Goal: Information Seeking & Learning: Compare options

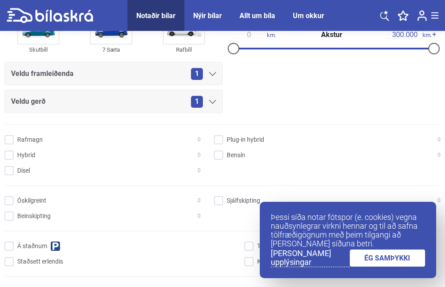
scroll to position [132, 0]
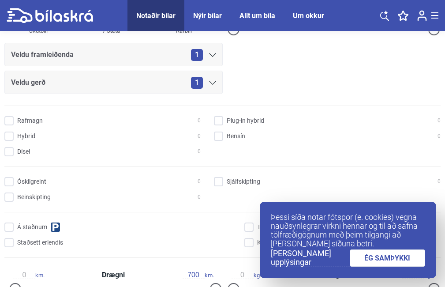
click at [211, 54] on icon at bounding box center [212, 55] width 7 height 4
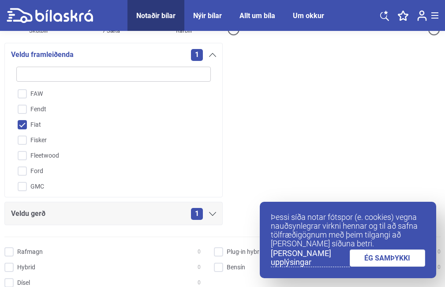
scroll to position [557, 0]
click at [20, 124] on input "Fiat" at bounding box center [108, 124] width 196 height 15
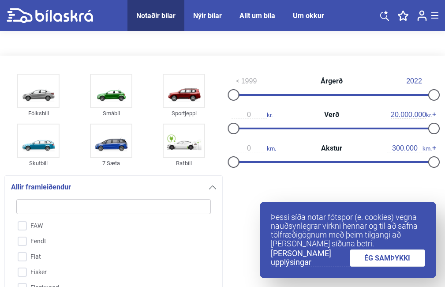
scroll to position [132, 0]
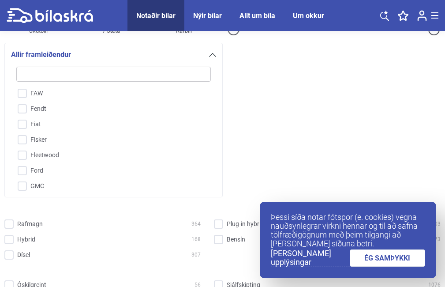
click at [246, 169] on div "Fólksbíll Smábíl Sportjeppi Skutbíll 7 Sæta Rafbíll Allir framleiðendur A-Liner…" at bounding box center [222, 70] width 437 height 263
click at [17, 123] on input "Fiat" at bounding box center [108, 124] width 196 height 15
checkbox input "true"
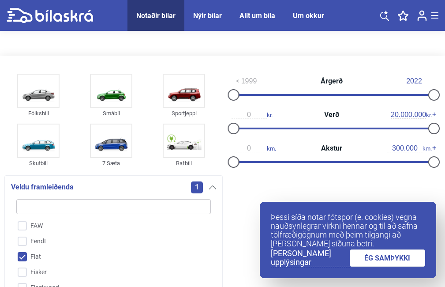
click at [44, 94] on img at bounding box center [38, 91] width 41 height 33
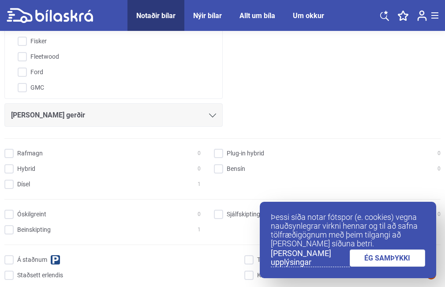
scroll to position [231, 0]
click at [222, 169] on input "Bensín 0" at bounding box center [328, 168] width 227 height 9
checkbox input "true"
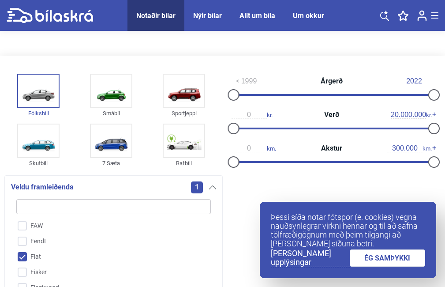
click at [113, 102] on img at bounding box center [111, 91] width 41 height 33
click at [53, 205] on input "search" at bounding box center [113, 206] width 195 height 15
click at [18, 257] on input "Fiat" at bounding box center [108, 256] width 196 height 15
checkbox input "false"
click at [49, 209] on input "search" at bounding box center [113, 206] width 195 height 15
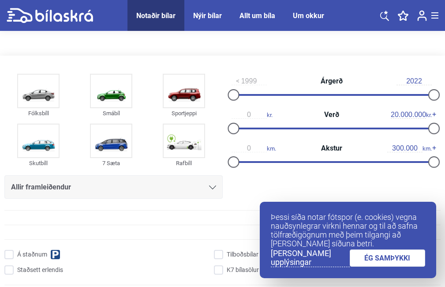
click at [432, 95] on div at bounding box center [433, 94] width 11 height 11
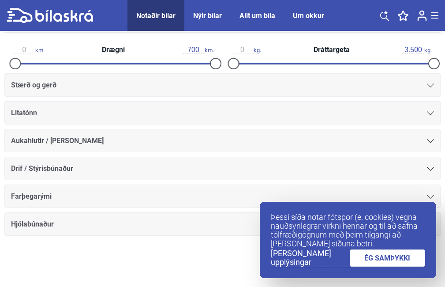
scroll to position [356, 0]
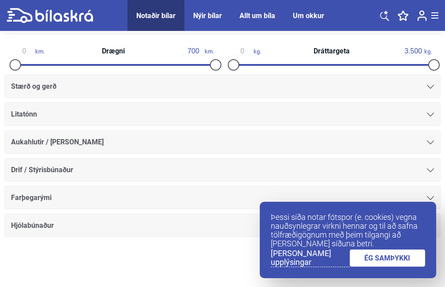
click at [432, 113] on icon at bounding box center [430, 115] width 7 height 4
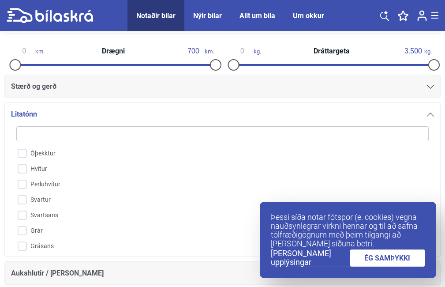
scroll to position [2, 0]
click at [21, 184] on input "Perluhvítur" at bounding box center [217, 182] width 414 height 15
checkbox input "true"
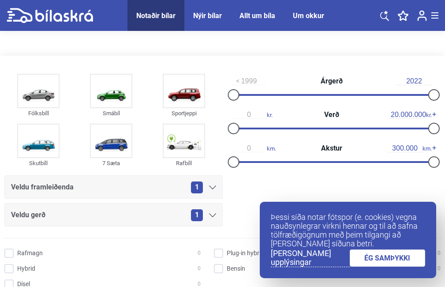
click at [107, 93] on img at bounding box center [111, 91] width 41 height 33
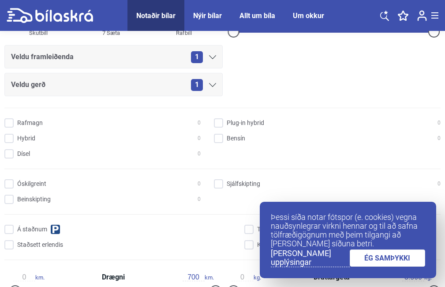
scroll to position [142, 0]
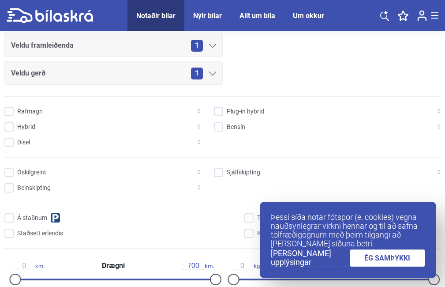
click at [215, 128] on input "Bensín 0" at bounding box center [328, 127] width 227 height 9
checkbox input "true"
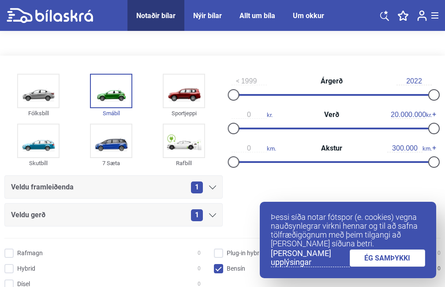
click at [395, 257] on link "ÉG SAMÞYKKI" at bounding box center [388, 257] width 76 height 17
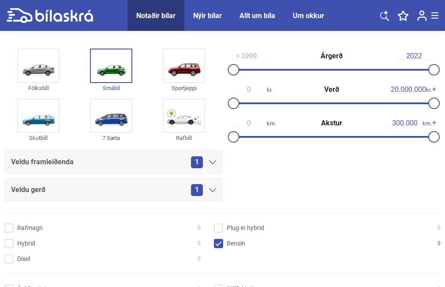
scroll to position [132, 0]
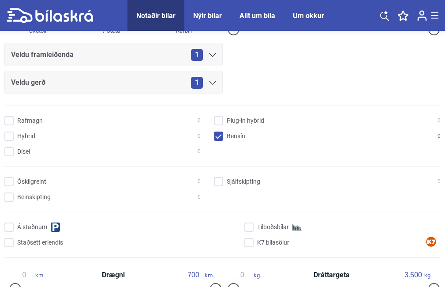
click at [212, 55] on icon at bounding box center [212, 55] width 7 height 4
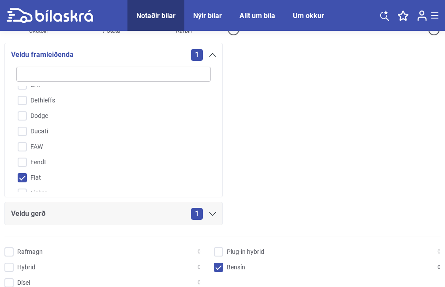
scroll to position [506, 0]
click at [20, 176] on input "Fiat" at bounding box center [108, 174] width 196 height 15
checkbox input "false"
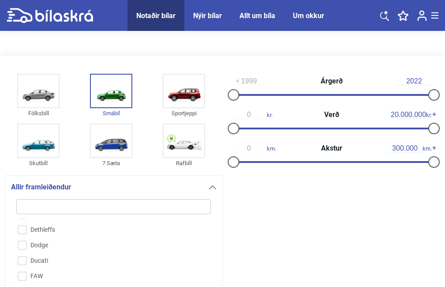
click at [39, 206] on input "search" at bounding box center [113, 206] width 195 height 15
type input "f"
checkbox input "false"
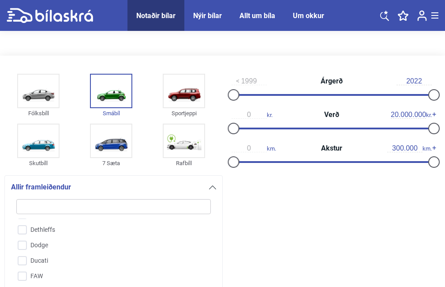
checkbox input "false"
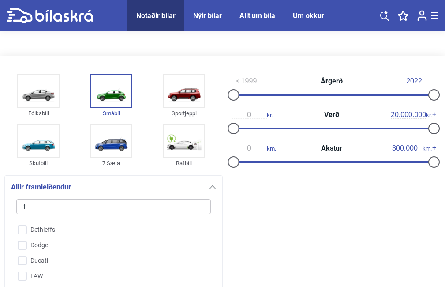
checkbox input "false"
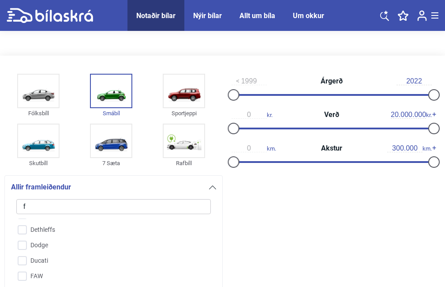
checkbox input "false"
type input "fi"
checkbox input "false"
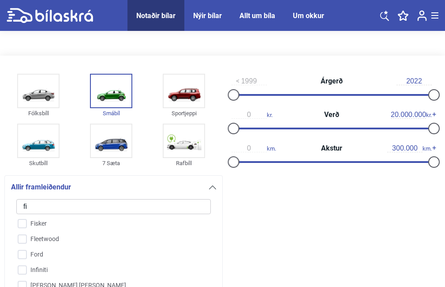
scroll to position [0, 0]
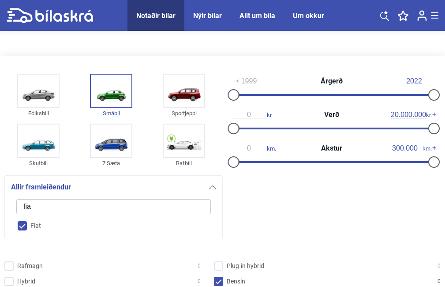
type input "fiat"
checkbox input "true"
checkbox input "false"
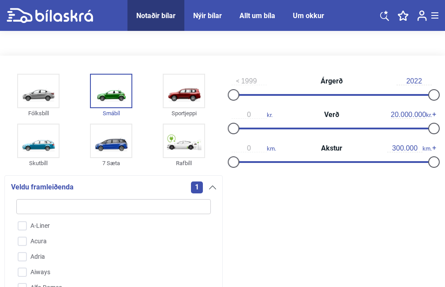
click button "hreinsa síu" at bounding box center [0, 0] width 0 height 0
type input "2022"
checkbox input "false"
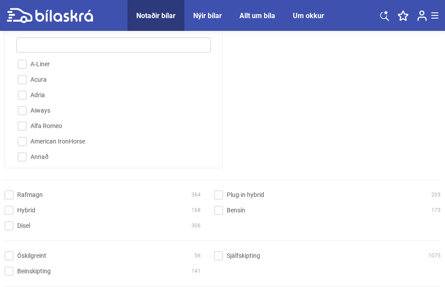
scroll to position [177, 0]
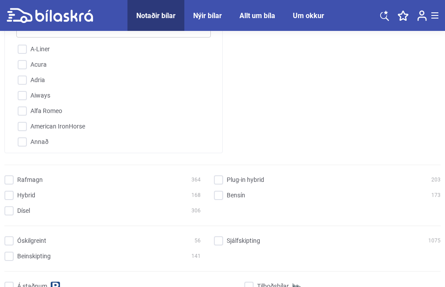
click at [220, 192] on input "Bensín 173" at bounding box center [328, 195] width 227 height 9
checkbox input "true"
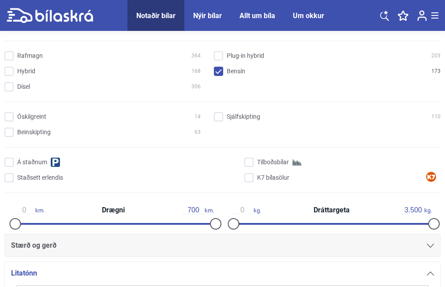
scroll to position [309, 0]
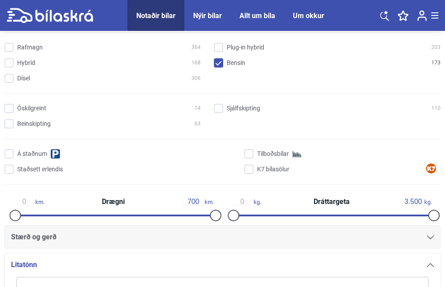
click at [10, 122] on input "Beinskipting 63" at bounding box center [104, 124] width 196 height 9
checkbox input "true"
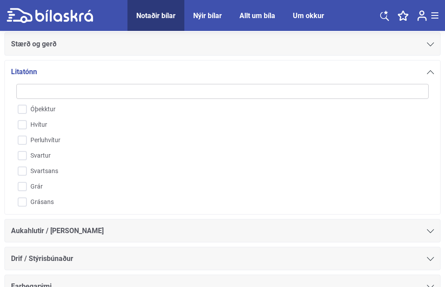
scroll to position [530, 0]
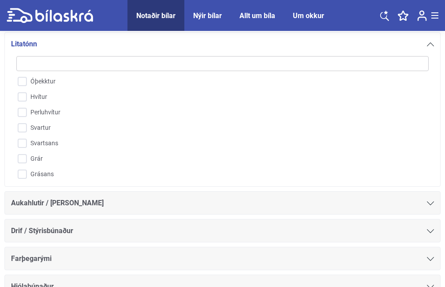
click at [25, 108] on input "Perluhvítur" at bounding box center [217, 112] width 414 height 15
checkbox input "true"
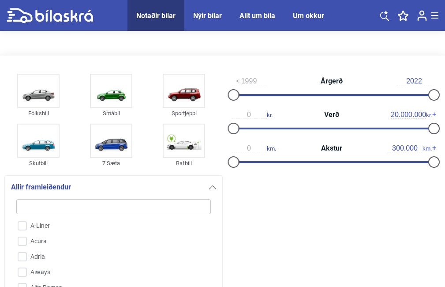
click at [203, 13] on div "Nýir bílar" at bounding box center [207, 15] width 29 height 8
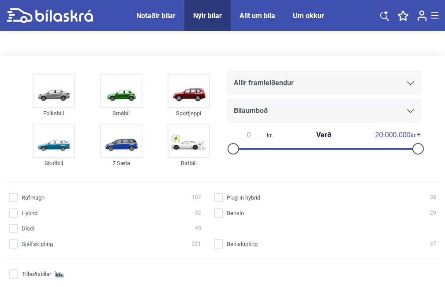
click at [410, 81] on icon at bounding box center [410, 83] width 7 height 4
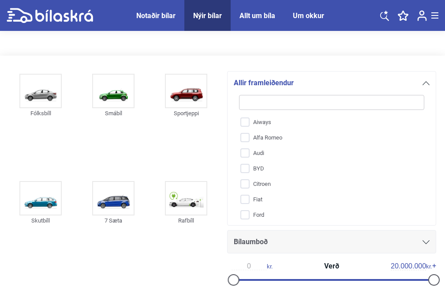
click at [243, 200] on input "Fiat" at bounding box center [326, 199] width 187 height 15
checkbox input "true"
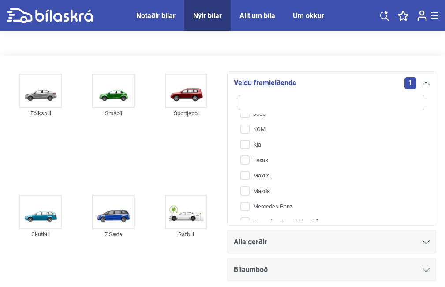
scroll to position [132, 0]
click at [427, 241] on icon at bounding box center [426, 242] width 7 height 4
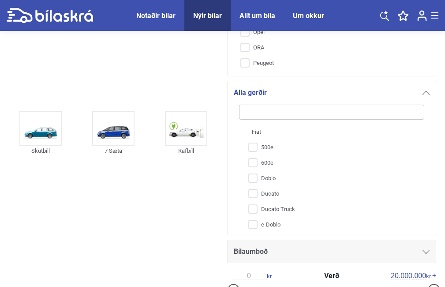
scroll to position [177, 0]
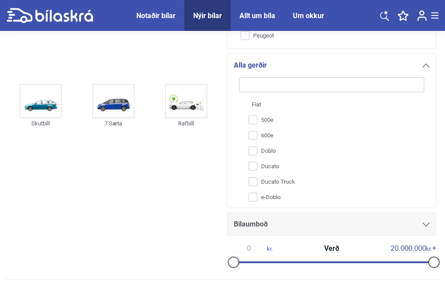
click at [253, 116] on input "500e" at bounding box center [326, 120] width 187 height 15
checkbox input "true"
